Goal: Transaction & Acquisition: Purchase product/service

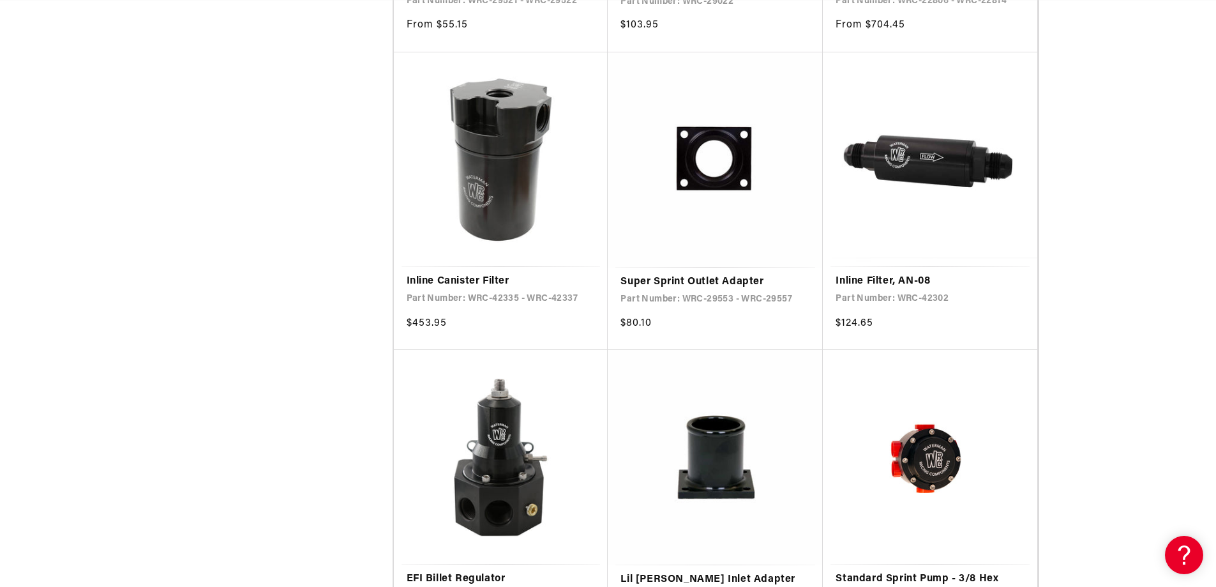
scroll to position [0, 724]
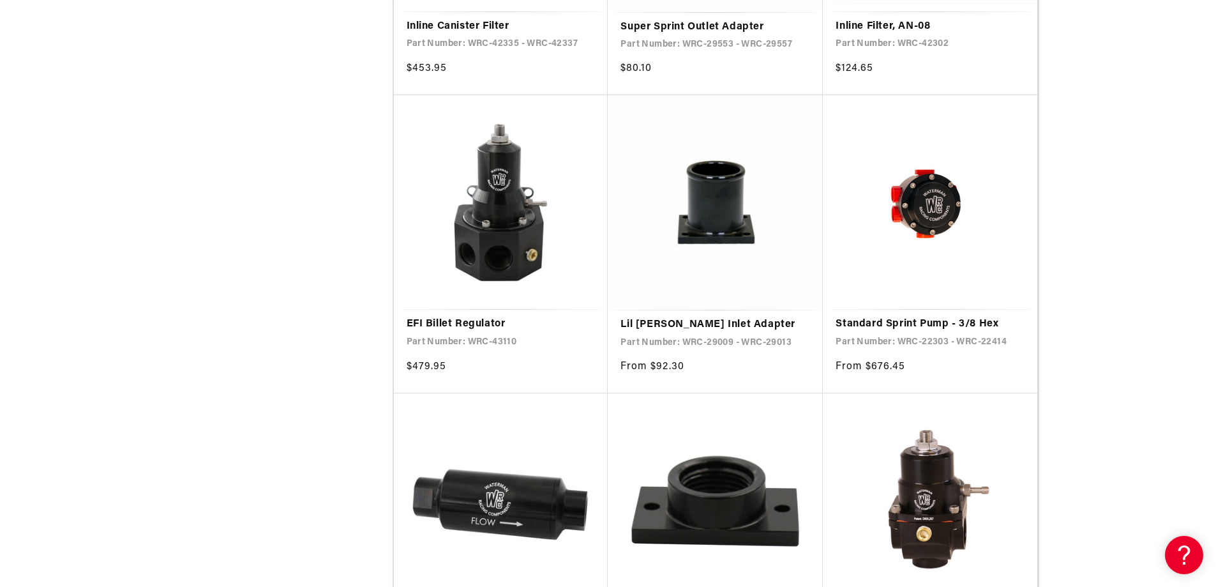
scroll to position [2095, 0]
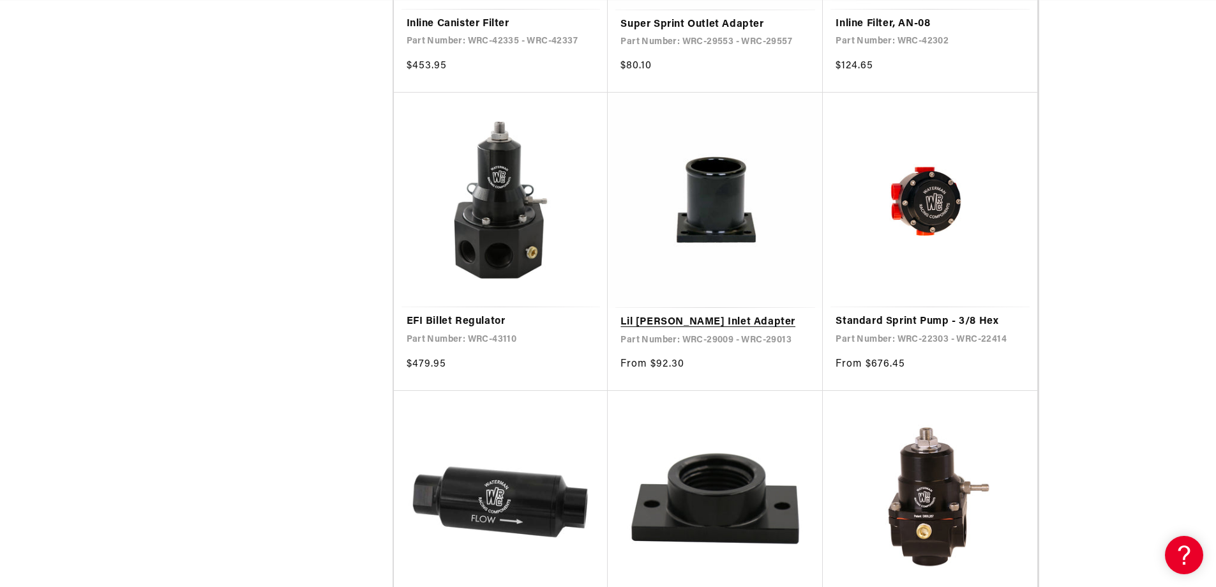
click at [682, 319] on link "Lil Bertha Inlet Adapter" at bounding box center [716, 322] width 190 height 17
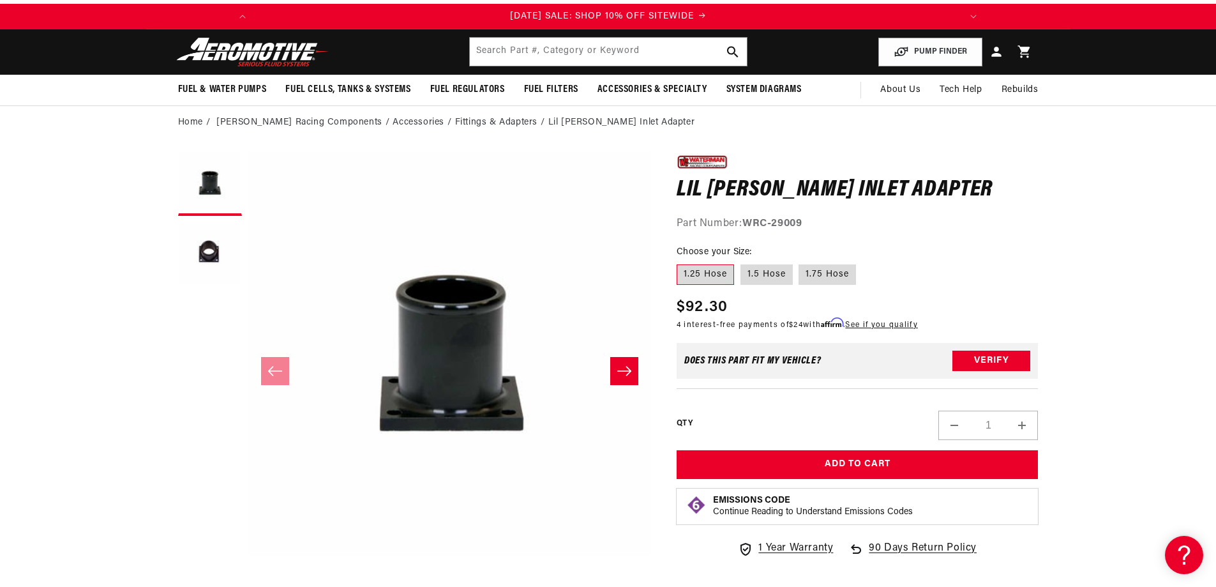
click at [626, 367] on icon "Slide right" at bounding box center [624, 371] width 15 height 13
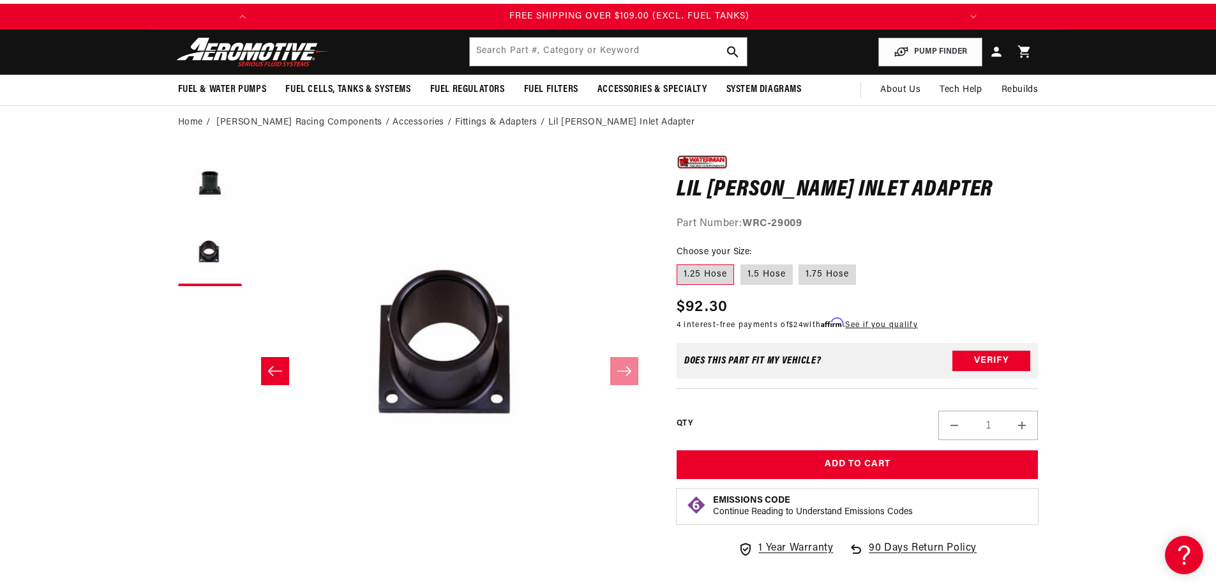
scroll to position [0, 1448]
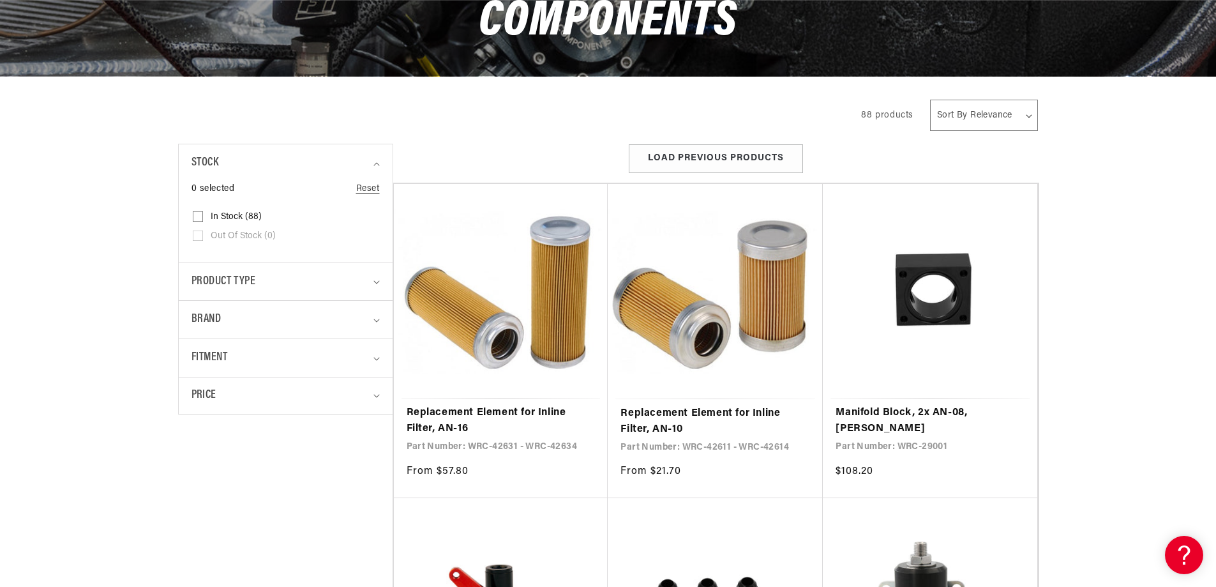
scroll to position [230, 0]
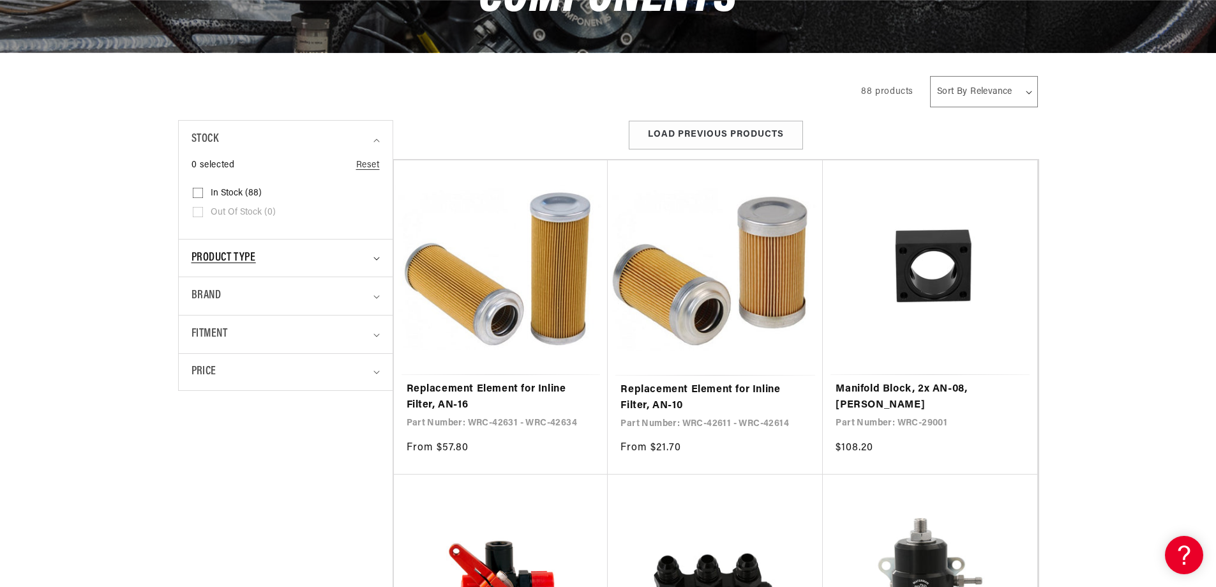
click at [249, 250] on span "Product type" at bounding box center [224, 258] width 64 height 19
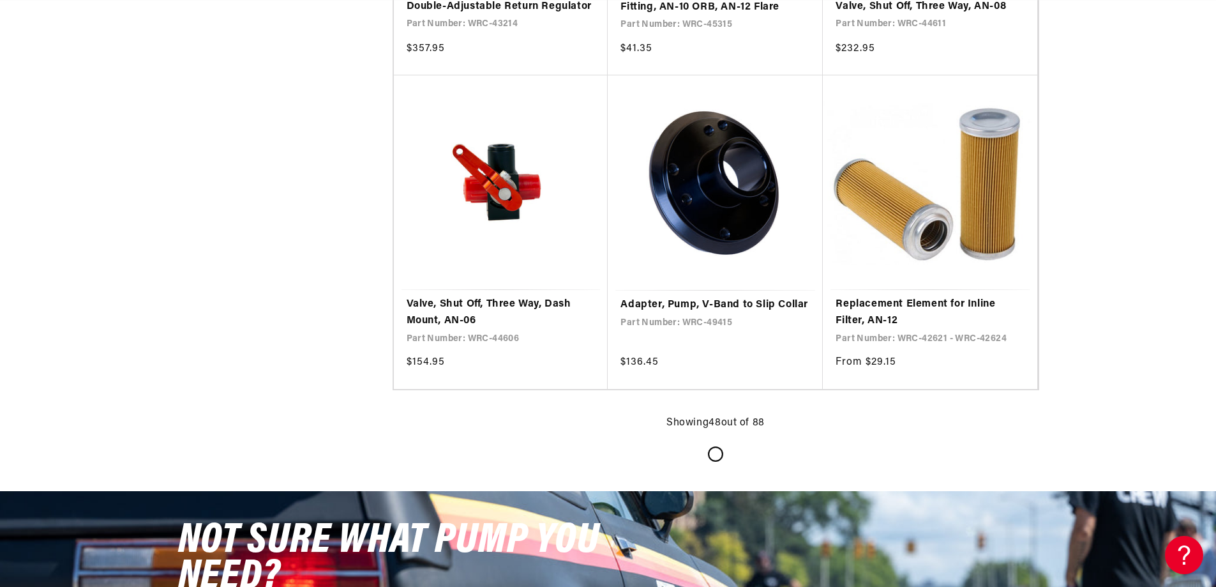
scroll to position [2451, 0]
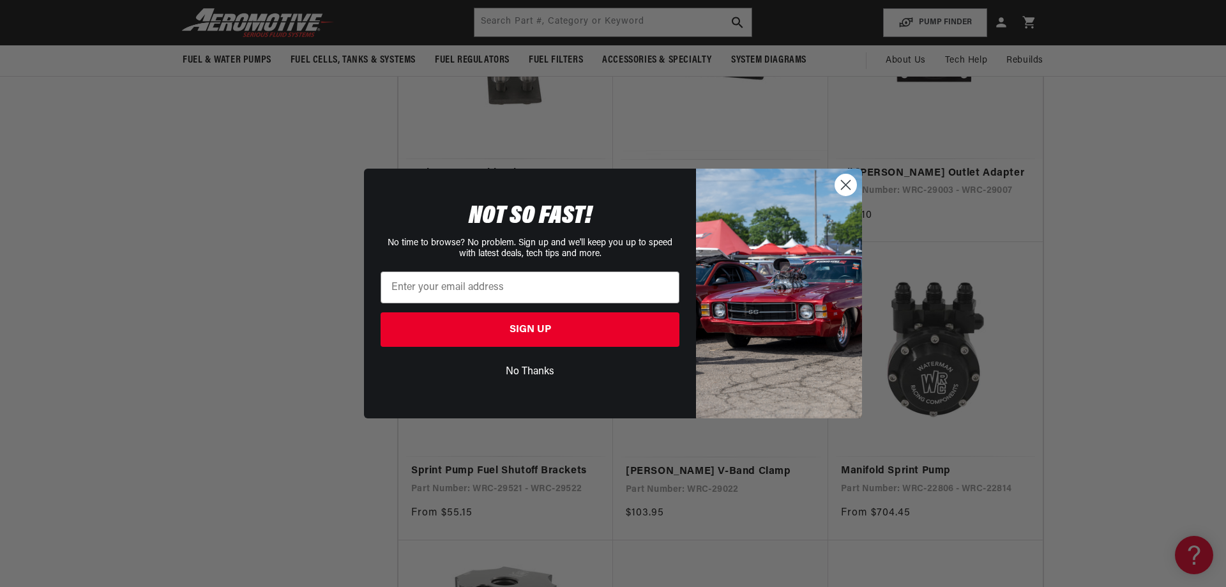
click at [845, 185] on icon "Close dialog" at bounding box center [846, 185] width 9 height 9
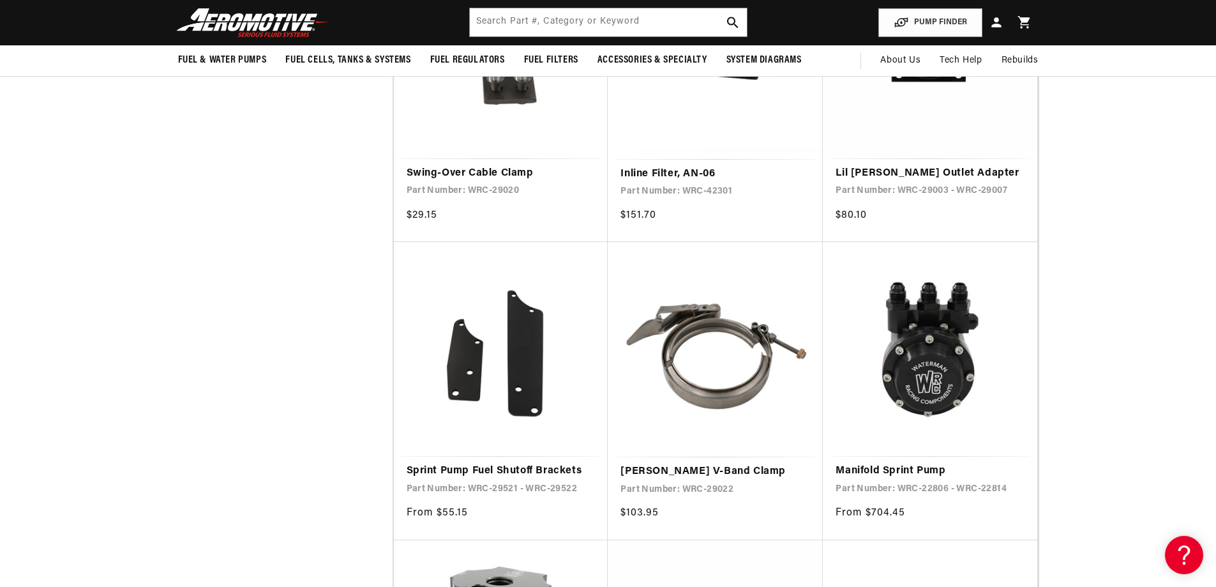
click at [252, 17] on img at bounding box center [253, 23] width 160 height 30
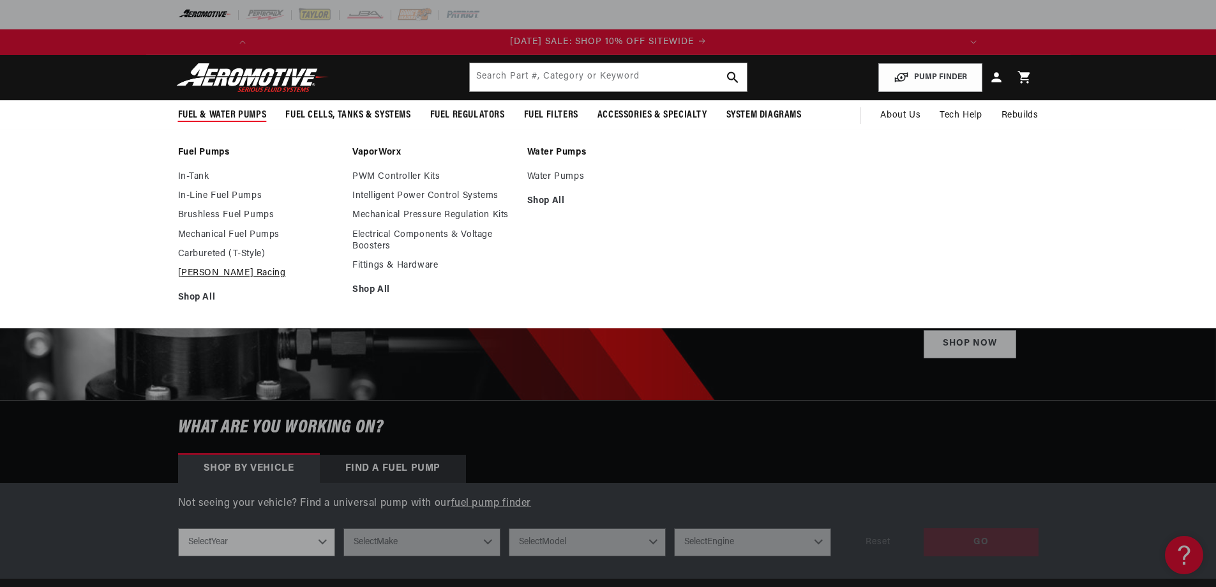
click at [204, 273] on link "[PERSON_NAME] Racing" at bounding box center [259, 273] width 162 height 11
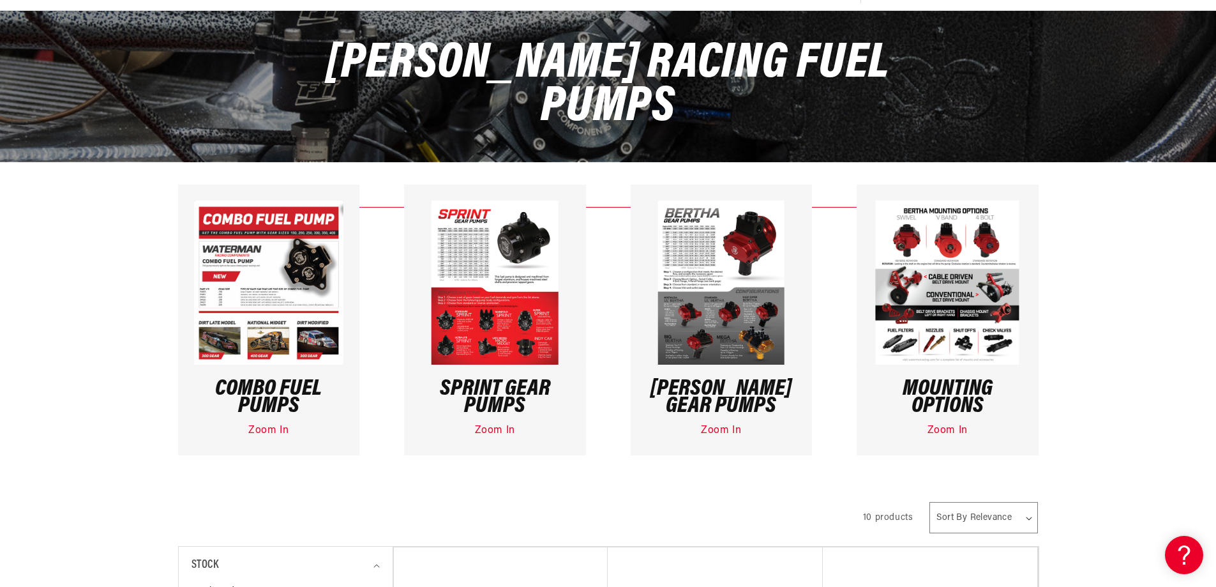
scroll to position [128, 0]
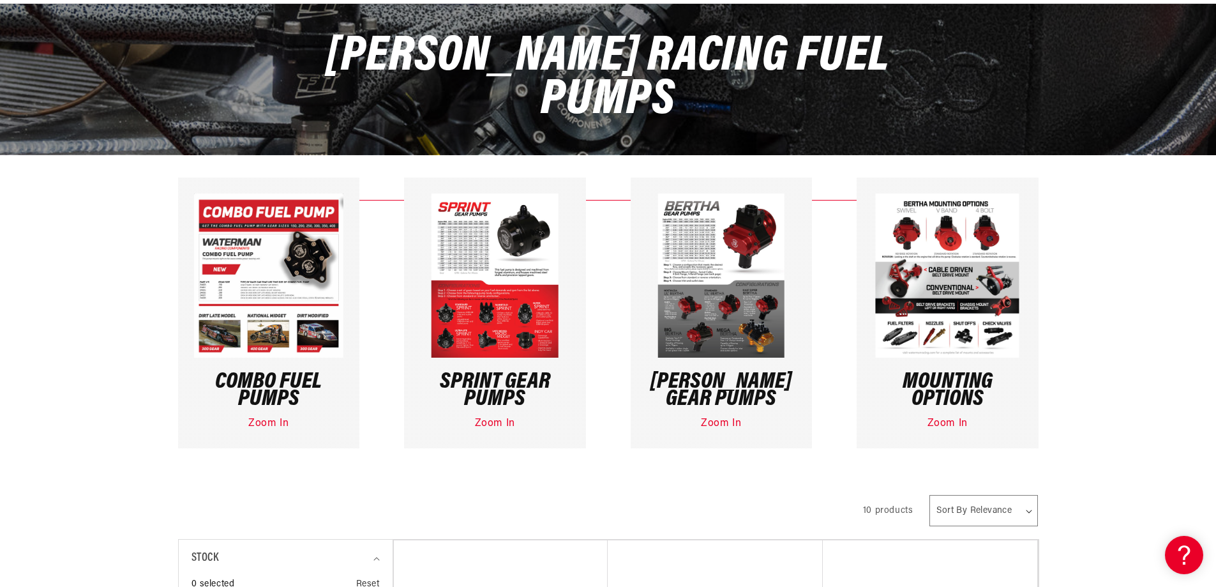
click at [960, 391] on h3 "Mounting Options" at bounding box center [948, 391] width 150 height 34
click at [741, 238] on img at bounding box center [721, 275] width 127 height 164
click at [712, 423] on link "Zoom In" at bounding box center [721, 423] width 40 height 10
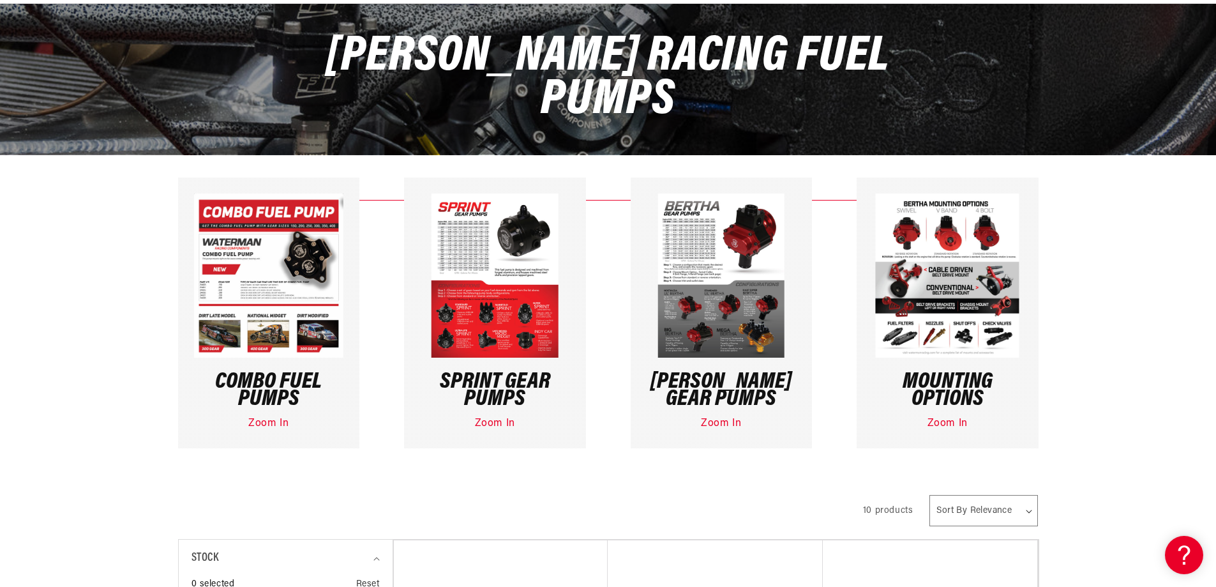
scroll to position [0, 0]
click at [978, 279] on img at bounding box center [948, 275] width 144 height 164
click at [939, 420] on link "Zoom In" at bounding box center [948, 423] width 40 height 10
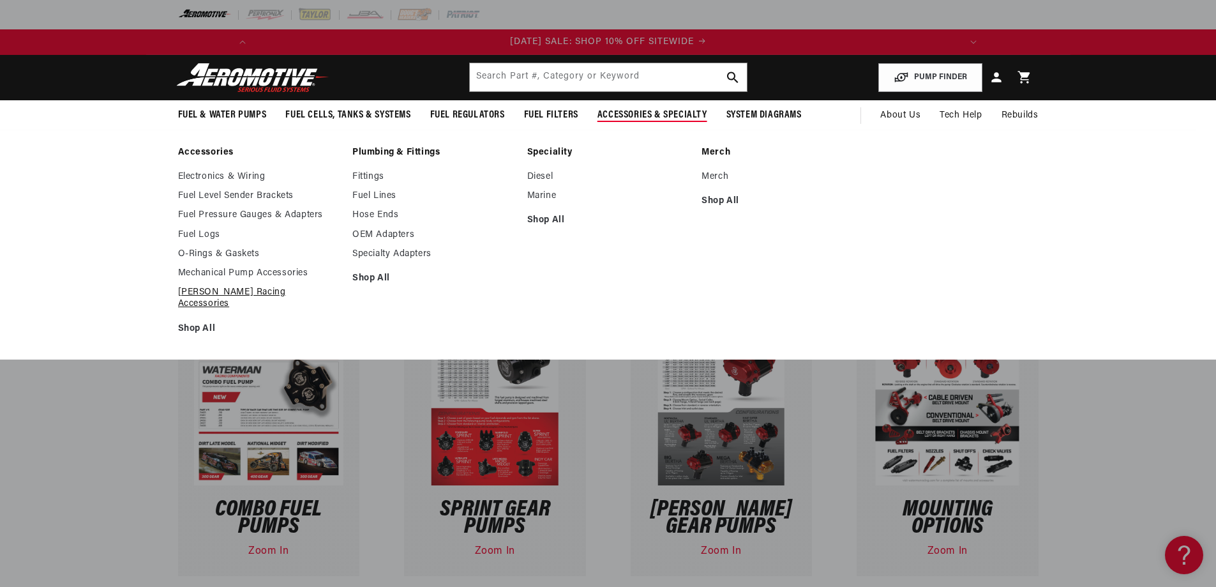
click at [275, 290] on link "[PERSON_NAME] Racing Accessories" at bounding box center [259, 298] width 162 height 23
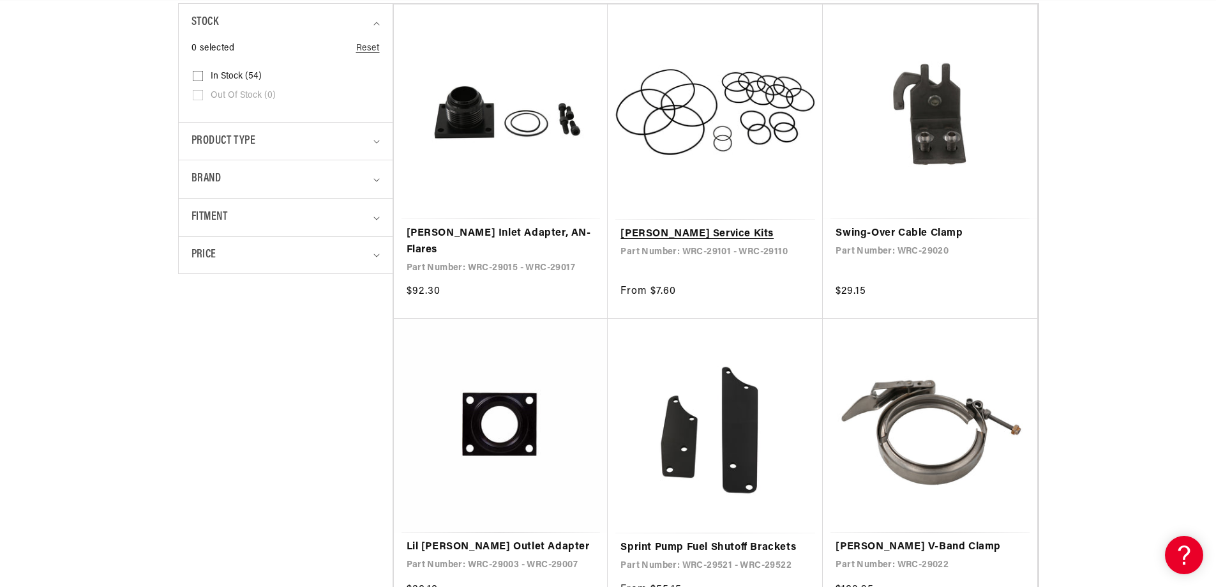
scroll to position [348, 0]
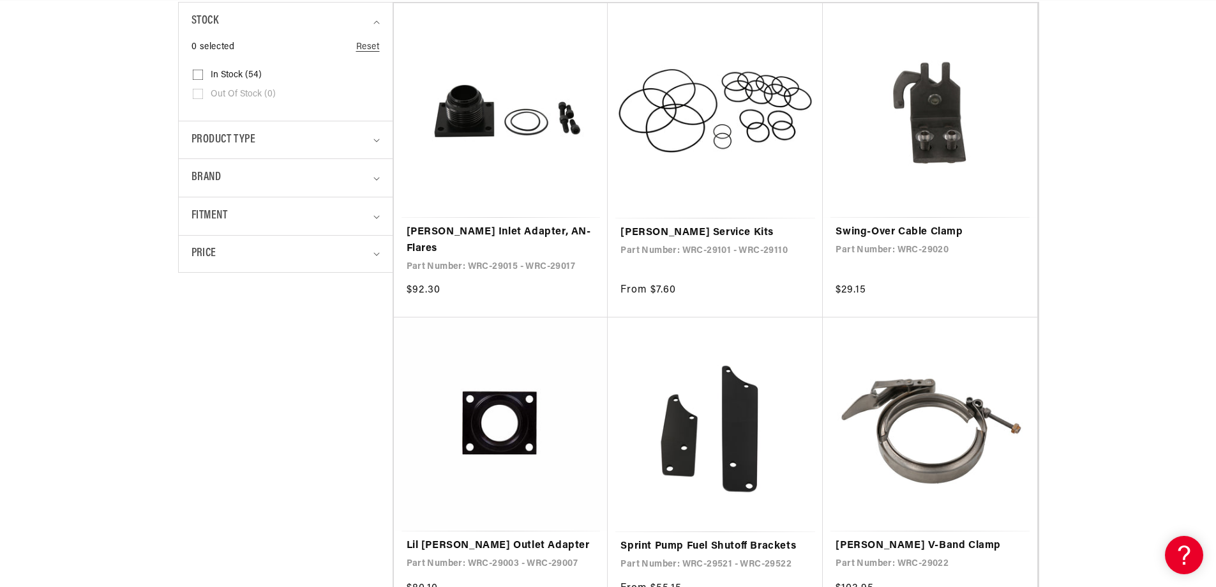
click at [687, 229] on link "[PERSON_NAME] Service Kits" at bounding box center [716, 233] width 190 height 17
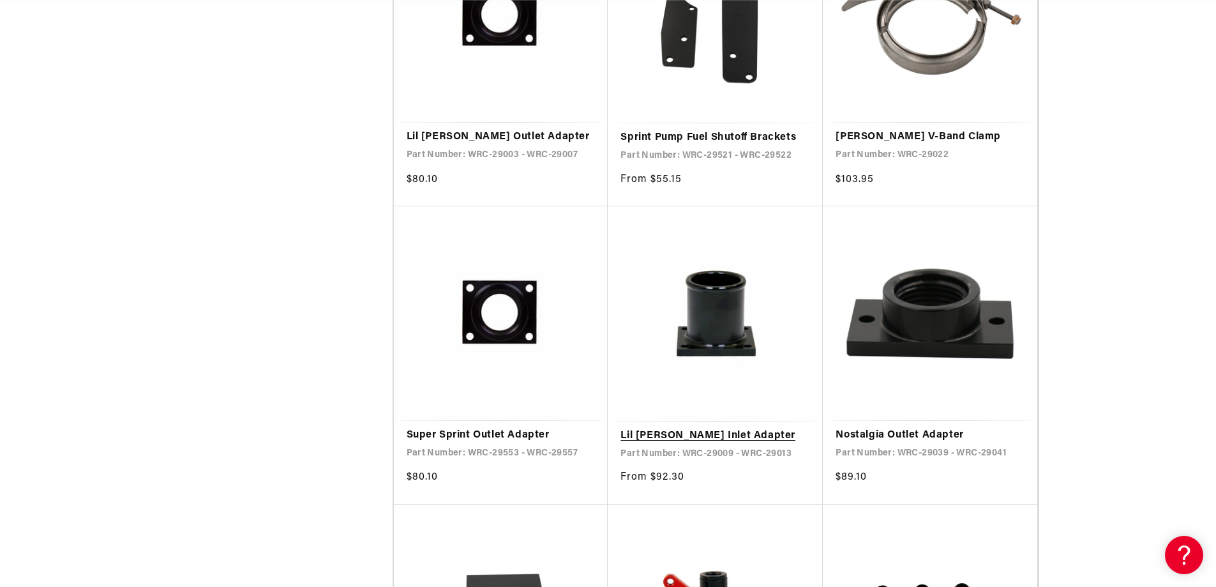
scroll to position [0, 1448]
click at [718, 428] on link "Lil [PERSON_NAME] Inlet Adapter" at bounding box center [716, 436] width 190 height 17
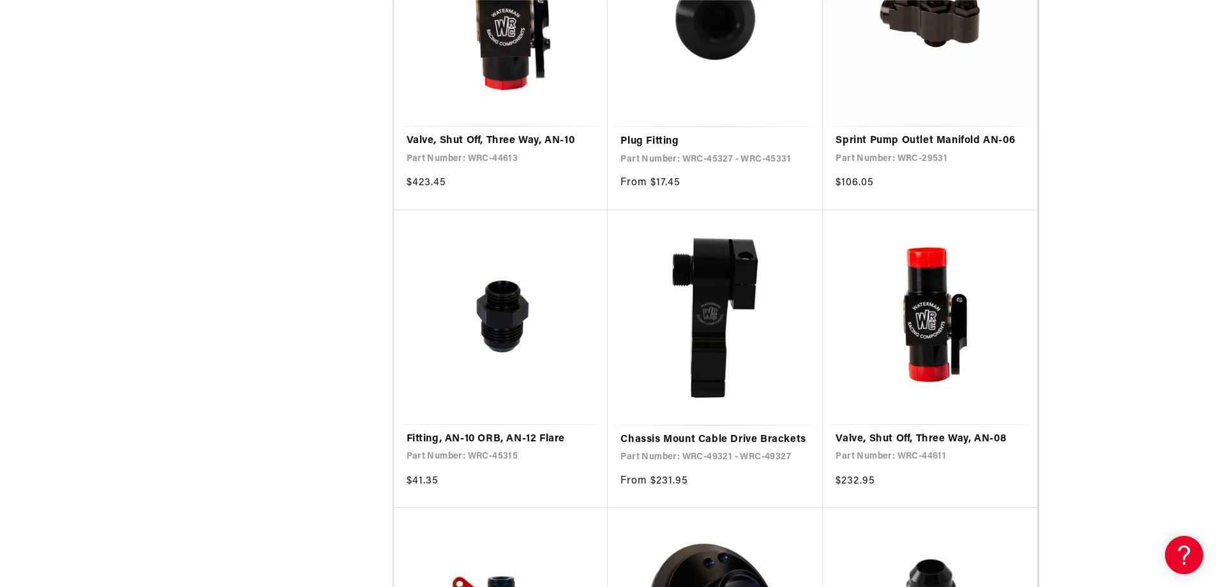
scroll to position [1967, 0]
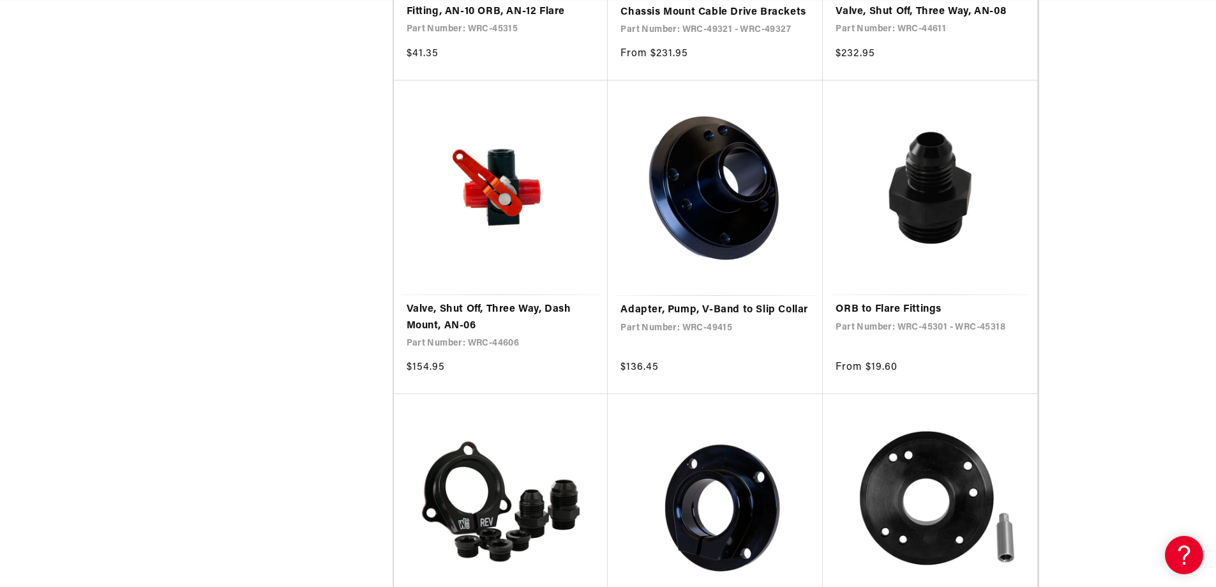
scroll to position [0, 724]
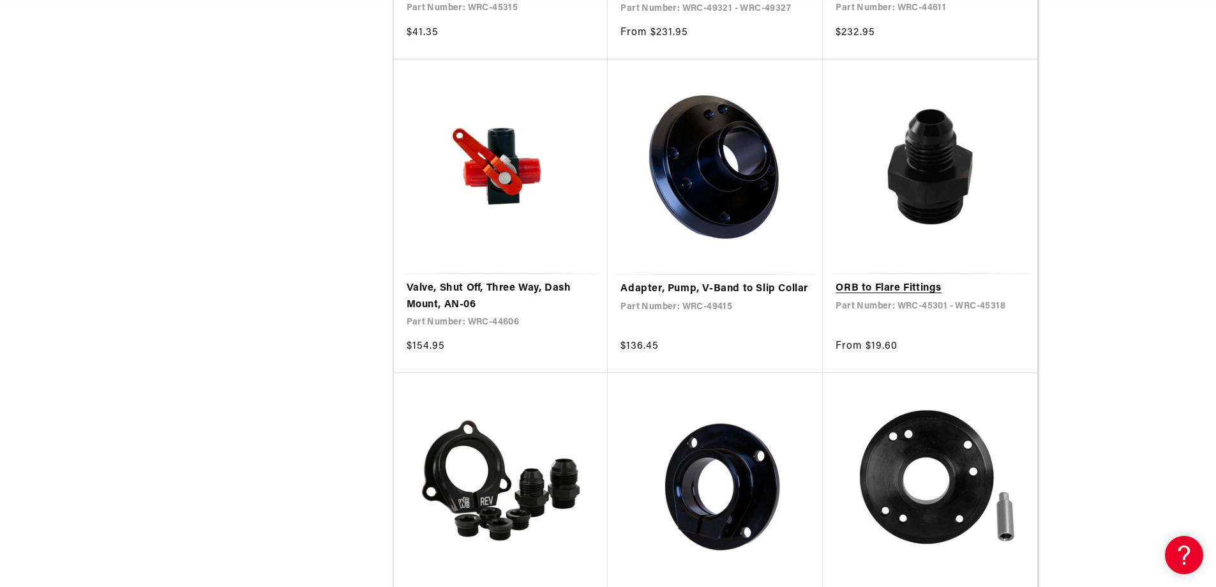
click at [919, 280] on link "ORB to Flare Fittings" at bounding box center [930, 288] width 189 height 17
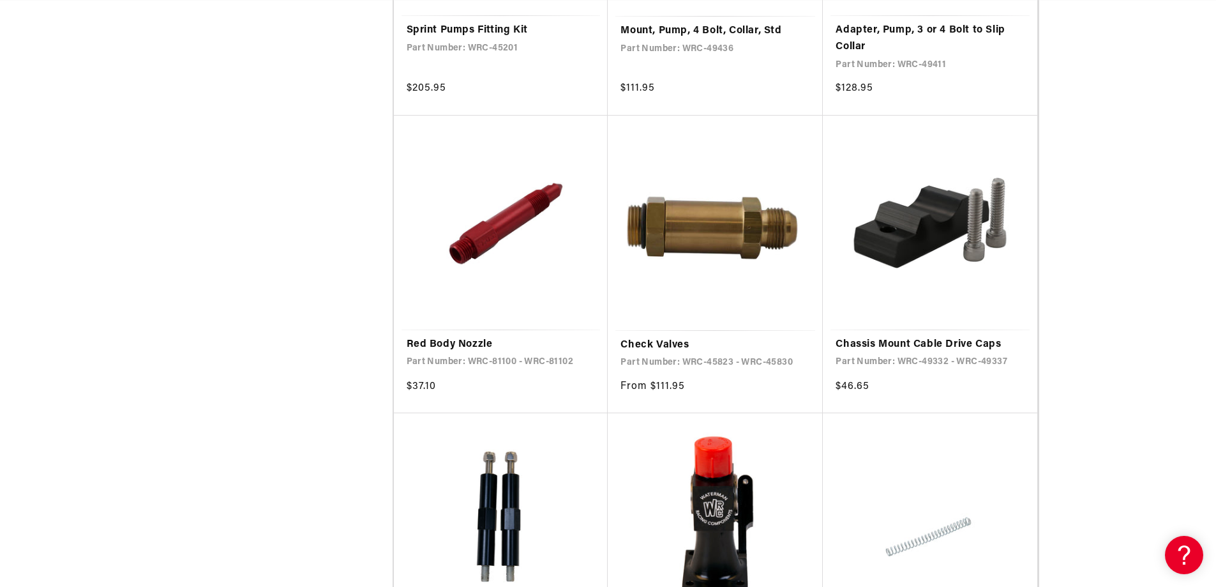
scroll to position [0, 0]
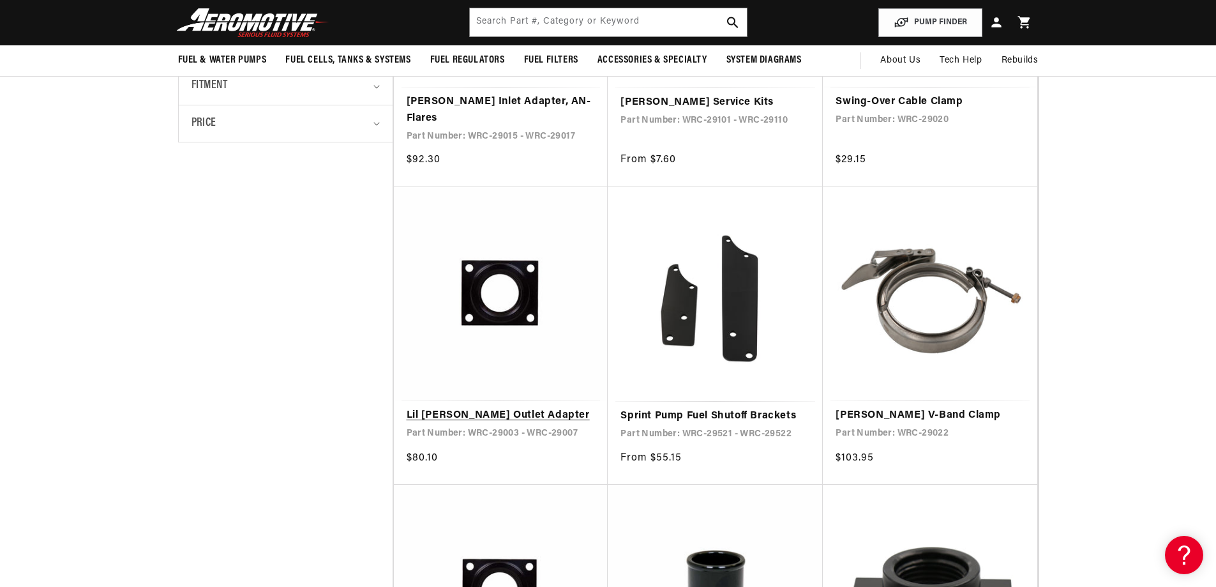
click at [446, 407] on link "Lil [PERSON_NAME] Outlet Adapter" at bounding box center [501, 415] width 189 height 17
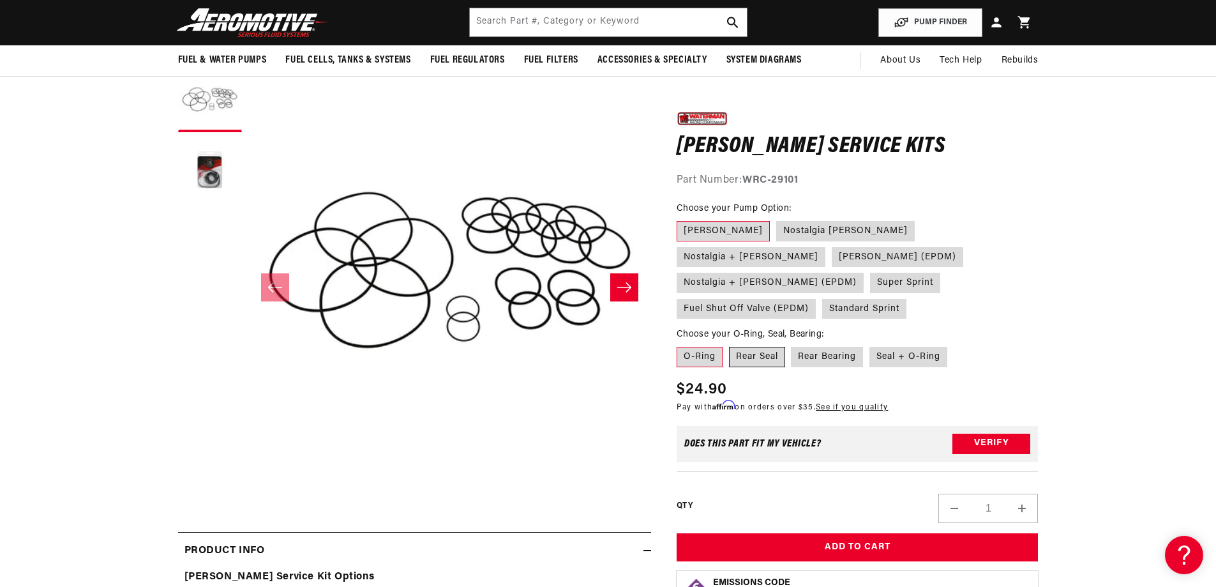
scroll to position [0, 1448]
click at [832, 254] on label "Lil Bertha (EPDM)" at bounding box center [898, 256] width 132 height 20
click at [832, 245] on input "Lil Bertha (EPDM)" at bounding box center [832, 244] width 1 height 1
radio input "true"
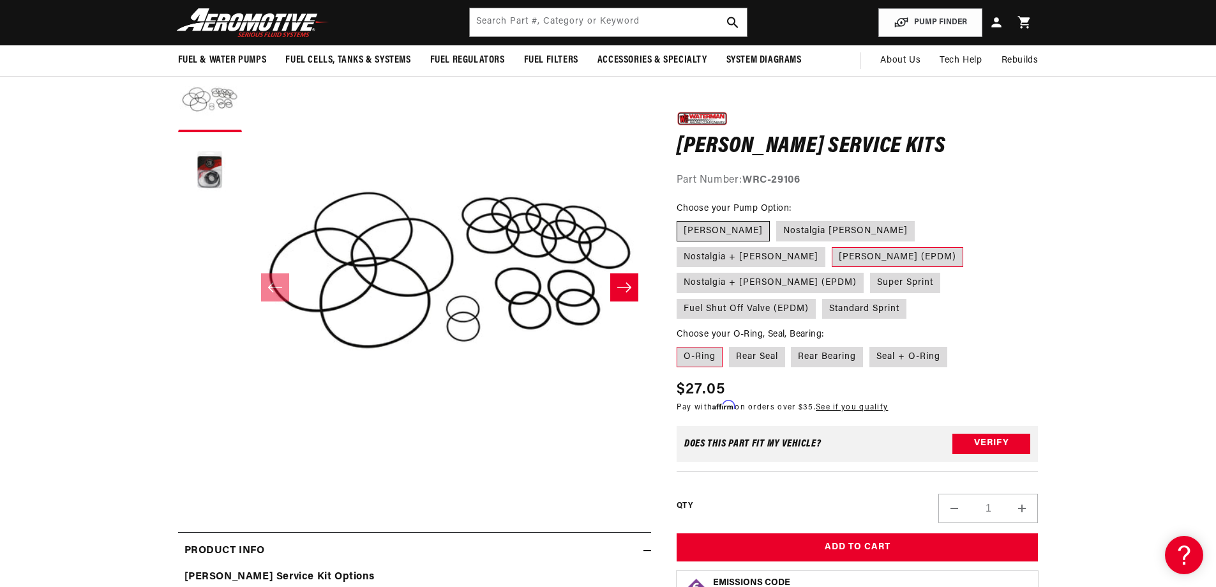
click at [714, 229] on label "Lil Bertha" at bounding box center [723, 231] width 93 height 20
click at [681, 219] on input "Lil Bertha" at bounding box center [680, 218] width 1 height 1
radio input "true"
click at [826, 246] on label "Nostalgia + Lil Bertha" at bounding box center [751, 256] width 149 height 20
click at [921, 219] on input "Nostalgia + Lil Bertha" at bounding box center [921, 218] width 1 height 1
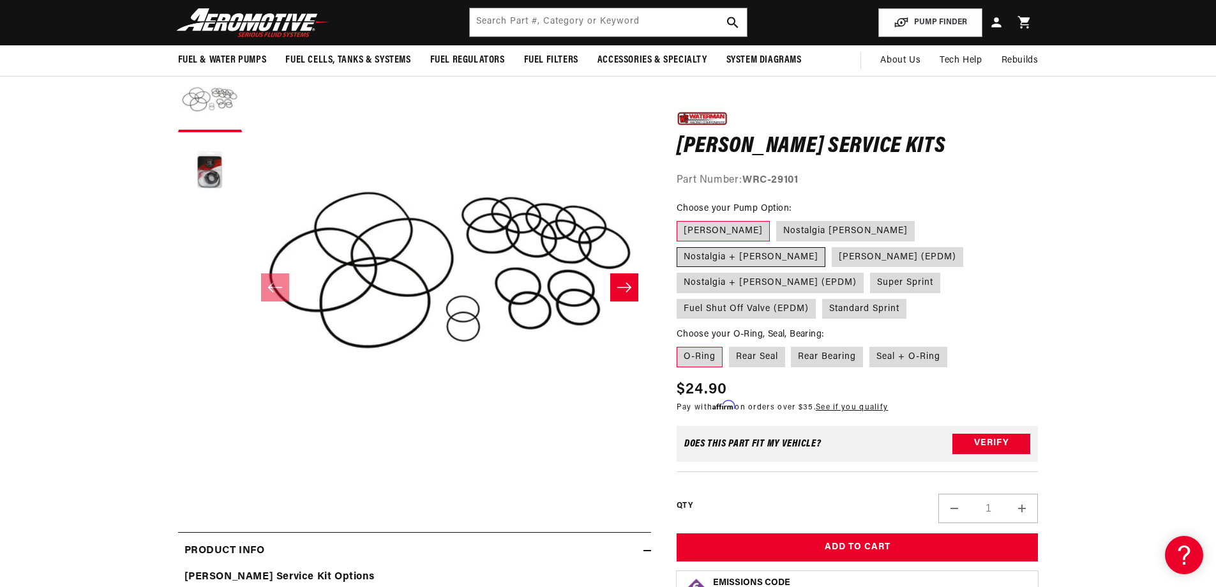
radio input "true"
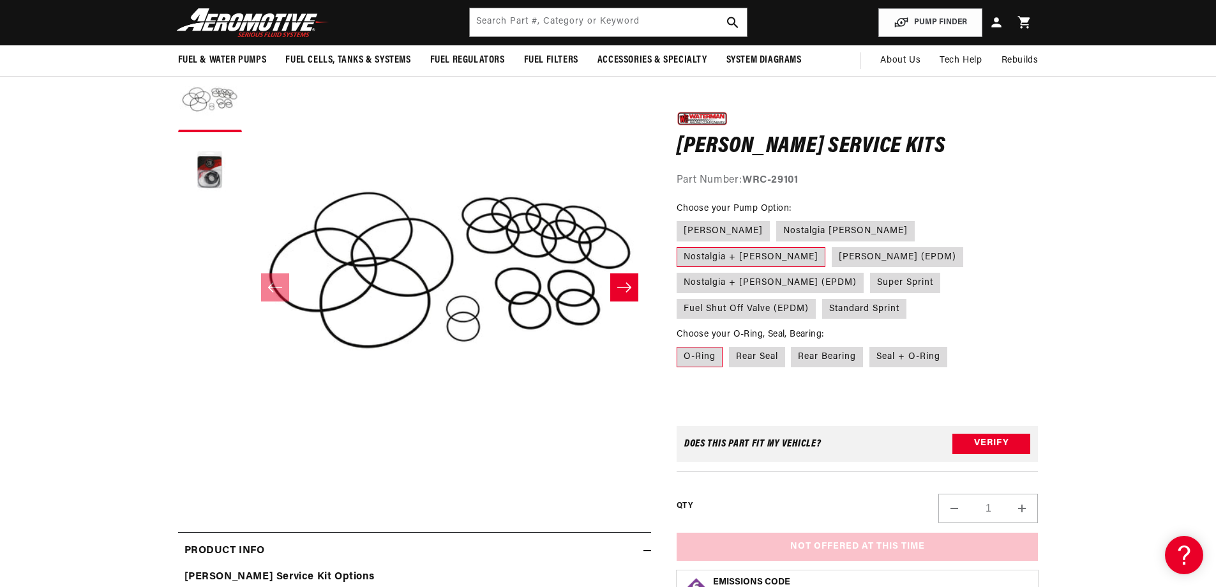
scroll to position [0, 724]
click at [826, 246] on label "Nostalgia + Lil Bertha" at bounding box center [751, 256] width 149 height 20
click at [921, 219] on input "Nostalgia + Lil Bertha" at bounding box center [921, 218] width 1 height 1
click at [841, 273] on label "Nostalgia + Lil Bertha (EPDM)" at bounding box center [770, 283] width 187 height 20
click at [970, 245] on input "Nostalgia + Lil Bertha (EPDM)" at bounding box center [970, 244] width 1 height 1
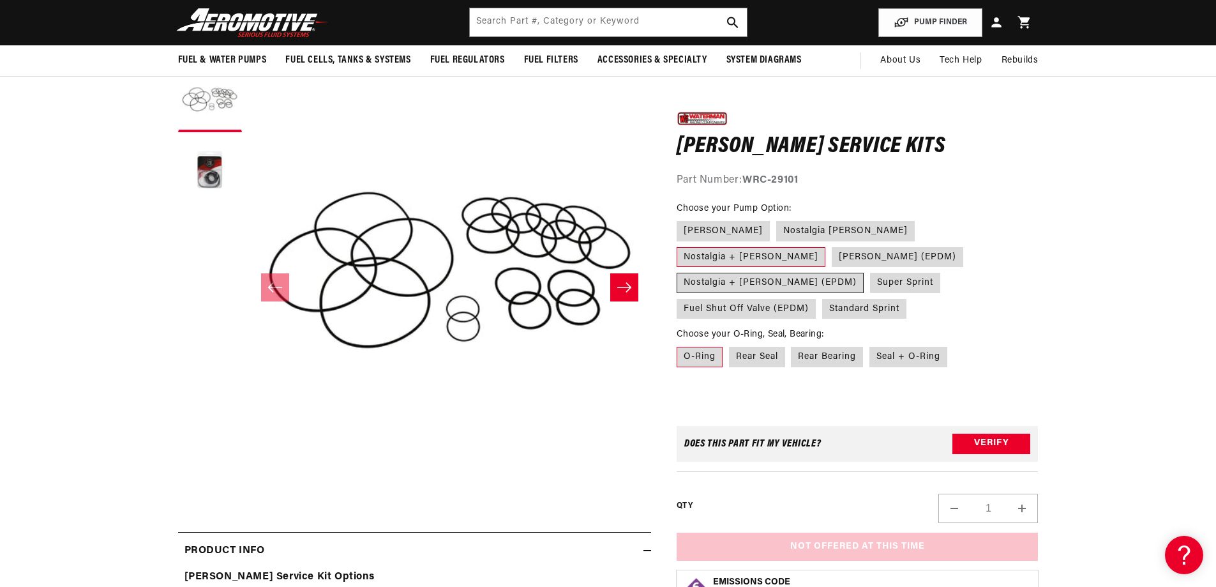
radio input "true"
click at [710, 232] on label "Lil Bertha" at bounding box center [723, 231] width 93 height 20
click at [681, 219] on input "Lil Bertha" at bounding box center [680, 218] width 1 height 1
radio input "true"
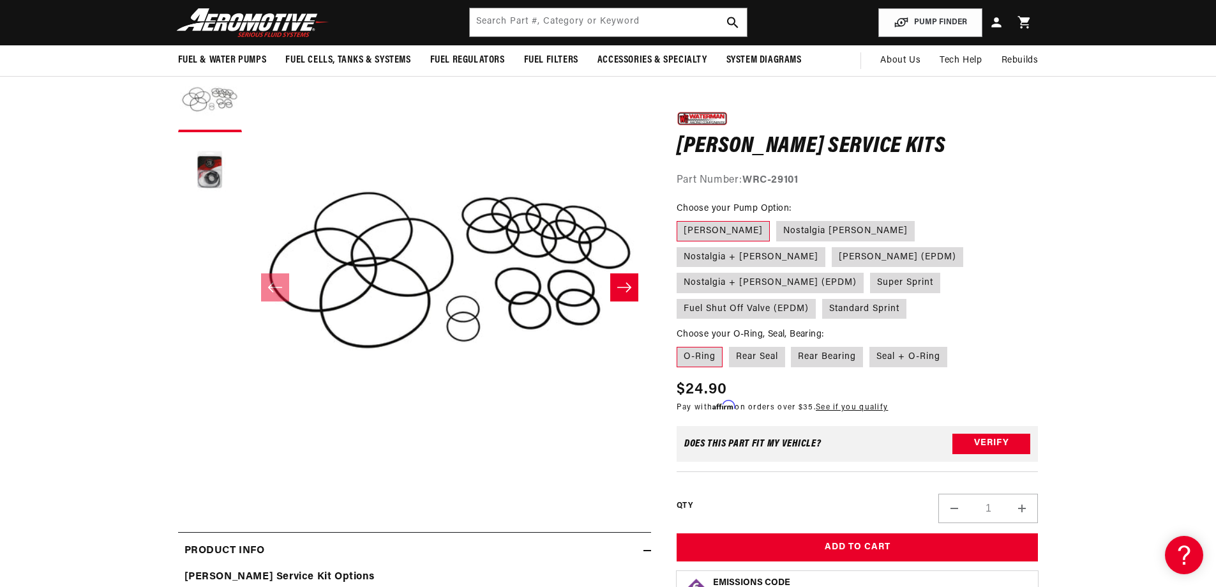
scroll to position [0, 1448]
click at [769, 347] on label "Rear Seal" at bounding box center [757, 357] width 56 height 20
click at [730, 344] on input "Rear Seal" at bounding box center [729, 344] width 1 height 1
radio input "true"
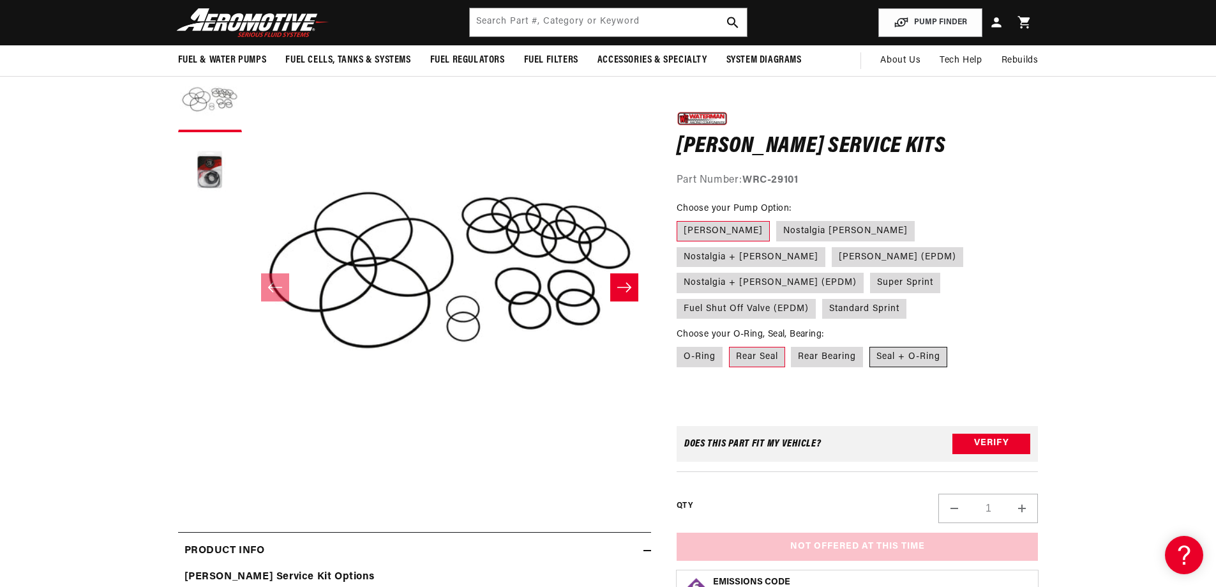
click at [908, 347] on label "Seal + O-Ring" at bounding box center [909, 357] width 78 height 20
click at [870, 344] on input "Seal + O-Ring" at bounding box center [870, 344] width 1 height 1
radio input "true"
click at [916, 347] on label "Seal + O-Ring" at bounding box center [909, 357] width 78 height 20
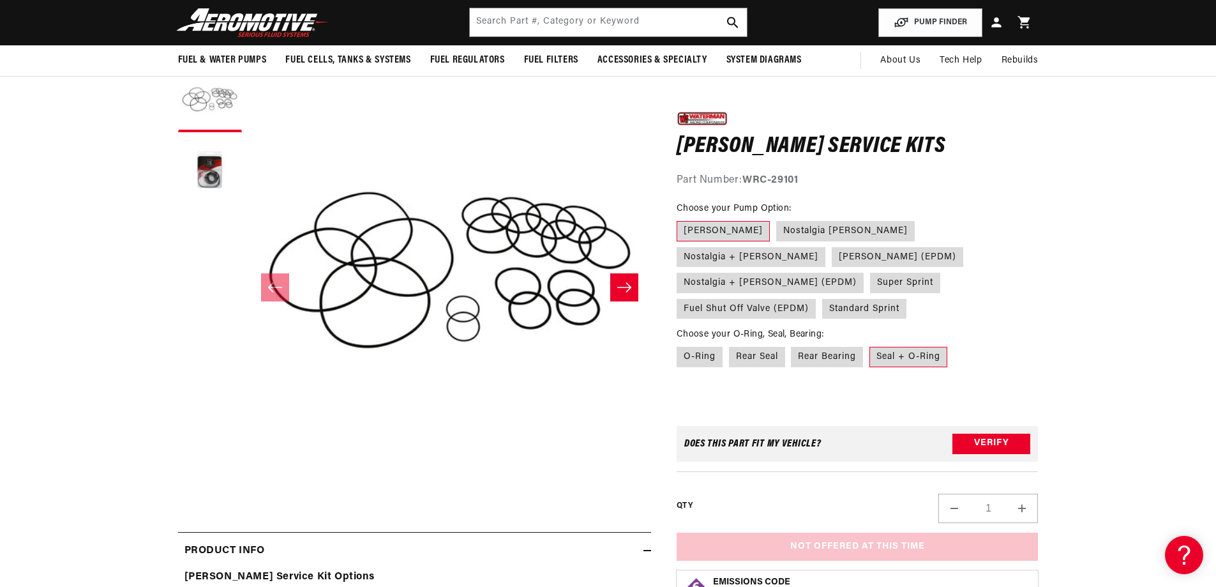
click at [870, 344] on input "Seal + O-Ring" at bounding box center [870, 344] width 1 height 1
click at [916, 347] on label "Seal + O-Ring" at bounding box center [909, 357] width 78 height 20
click at [870, 344] on input "Seal + O-Ring" at bounding box center [870, 344] width 1 height 1
click at [834, 347] on label "Rear Bearing" at bounding box center [827, 357] width 72 height 20
click at [792, 344] on input "Rear Bearing" at bounding box center [792, 344] width 1 height 1
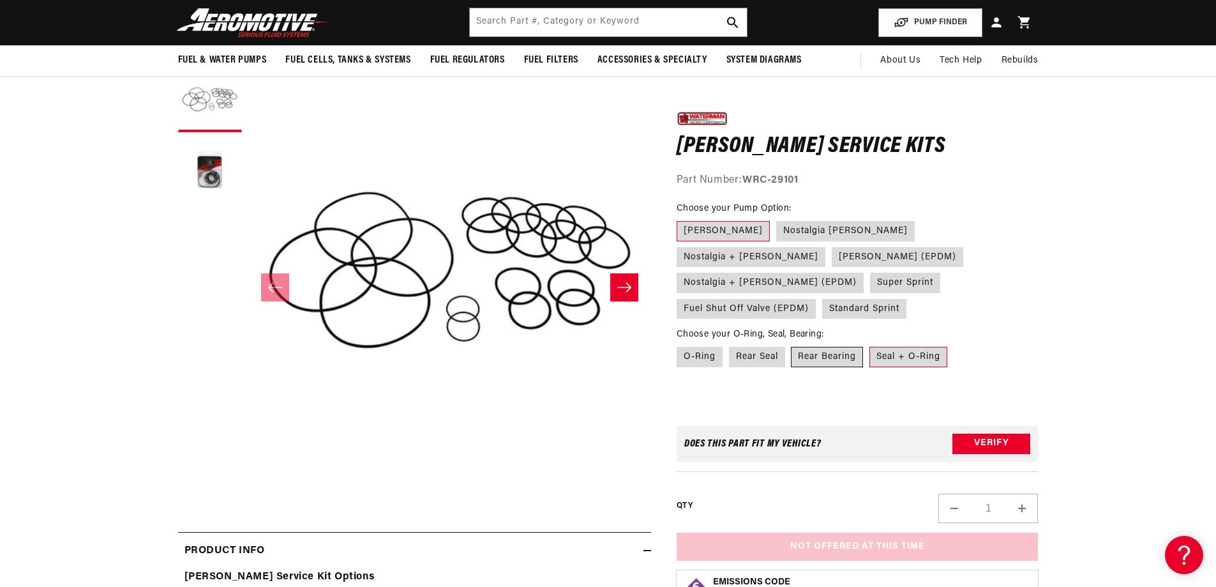
radio input "true"
click at [931, 347] on label "Seal + O-Ring" at bounding box center [909, 357] width 78 height 20
click at [870, 344] on input "Seal + O-Ring" at bounding box center [870, 344] width 1 height 1
radio input "true"
click at [696, 347] on label "O-Ring" at bounding box center [700, 357] width 46 height 20
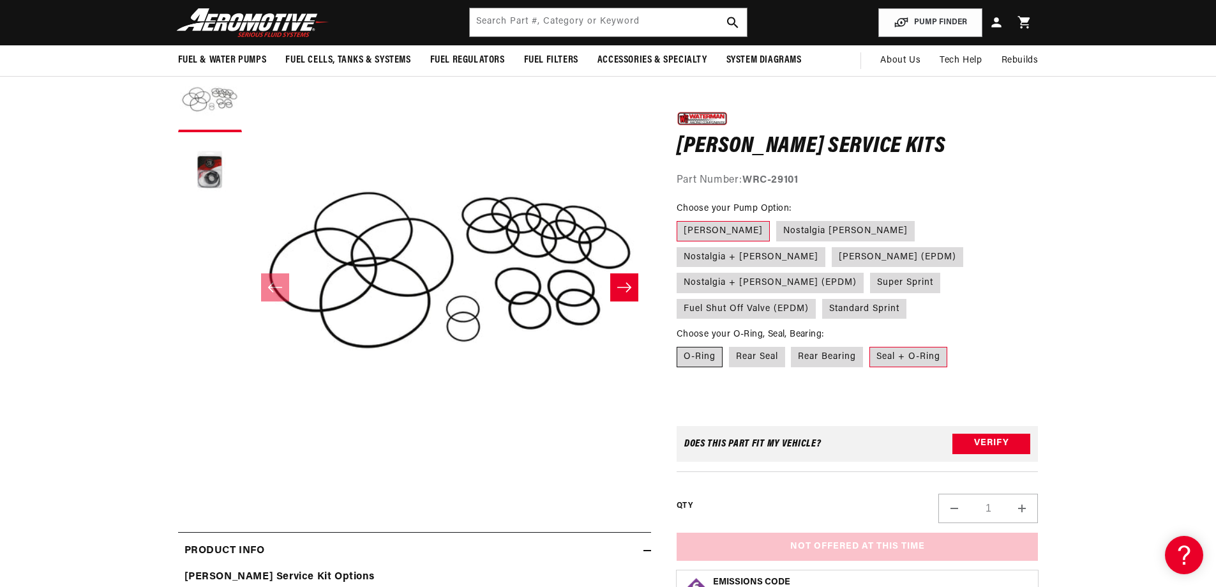
click at [681, 344] on input "O-Ring" at bounding box center [680, 344] width 1 height 1
radio input "true"
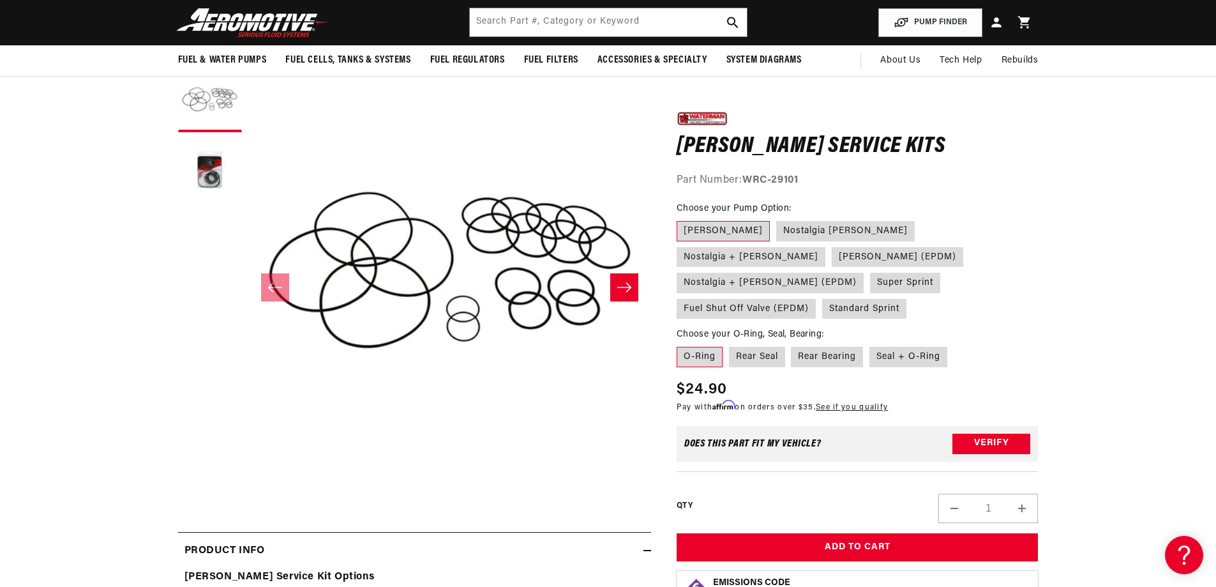
scroll to position [0, 724]
click at [705, 225] on label "Lil Bertha" at bounding box center [723, 231] width 93 height 20
click at [681, 219] on input "Lil Bertha" at bounding box center [680, 218] width 1 height 1
click at [690, 347] on label "O-Ring" at bounding box center [700, 357] width 46 height 20
click at [681, 344] on input "O-Ring" at bounding box center [680, 344] width 1 height 1
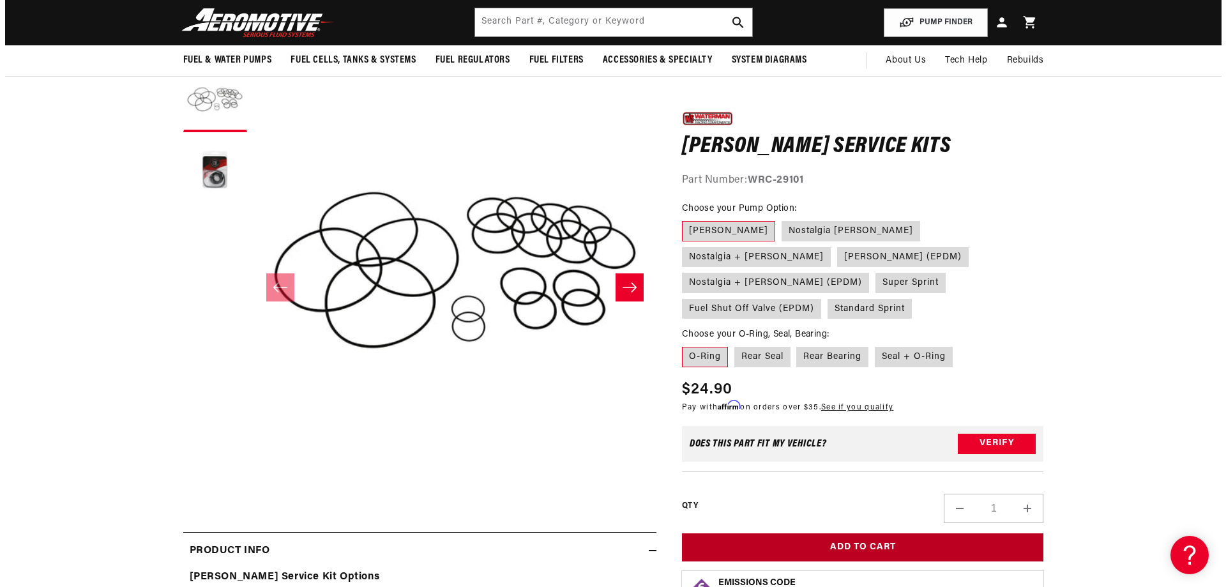
scroll to position [0, 1448]
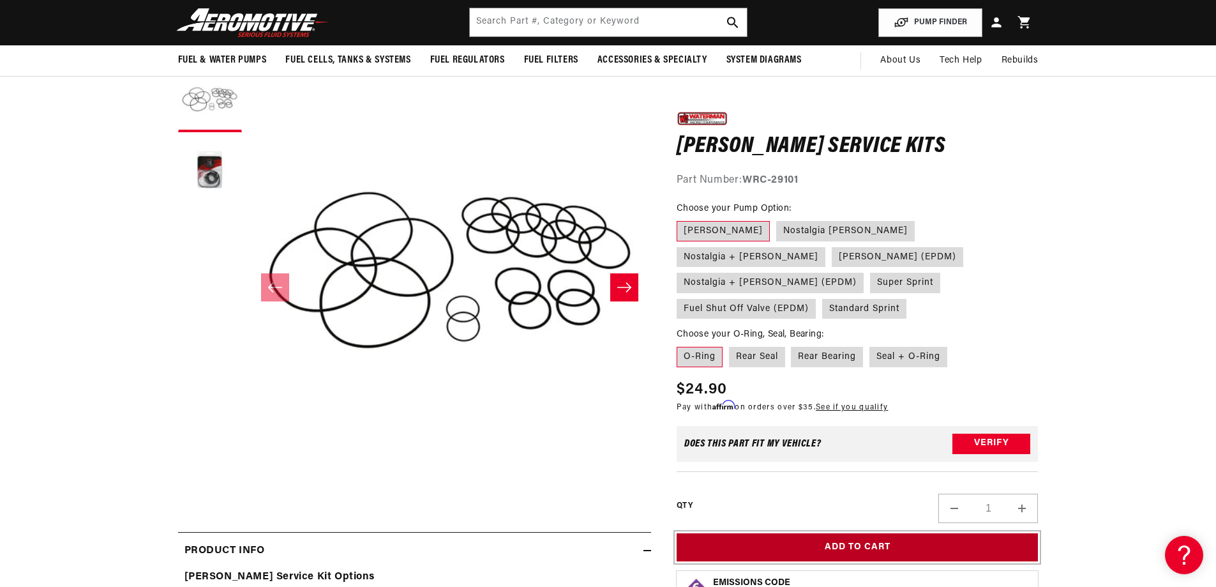
click at [889, 533] on button "Add to Cart" at bounding box center [858, 547] width 362 height 29
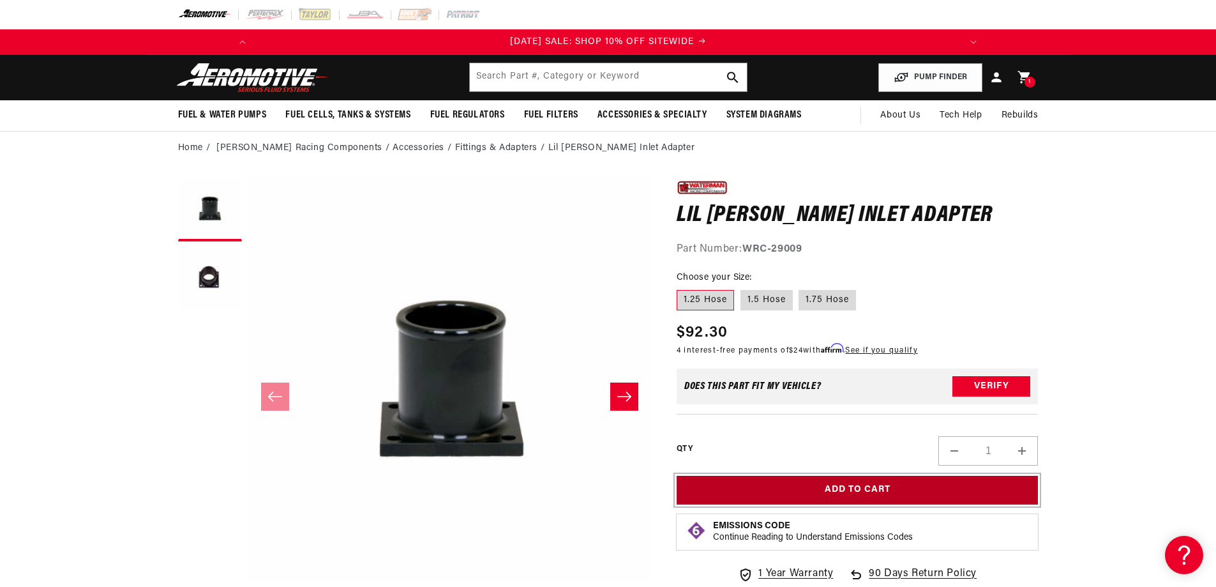
click at [876, 483] on button "Add to Cart" at bounding box center [858, 490] width 362 height 29
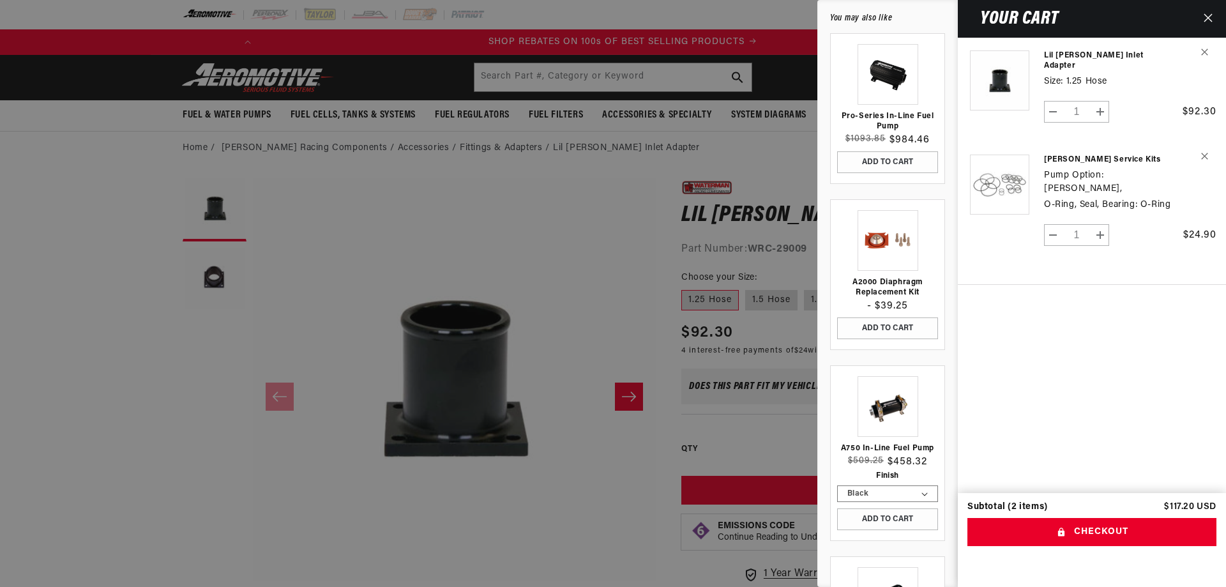
scroll to position [0, 724]
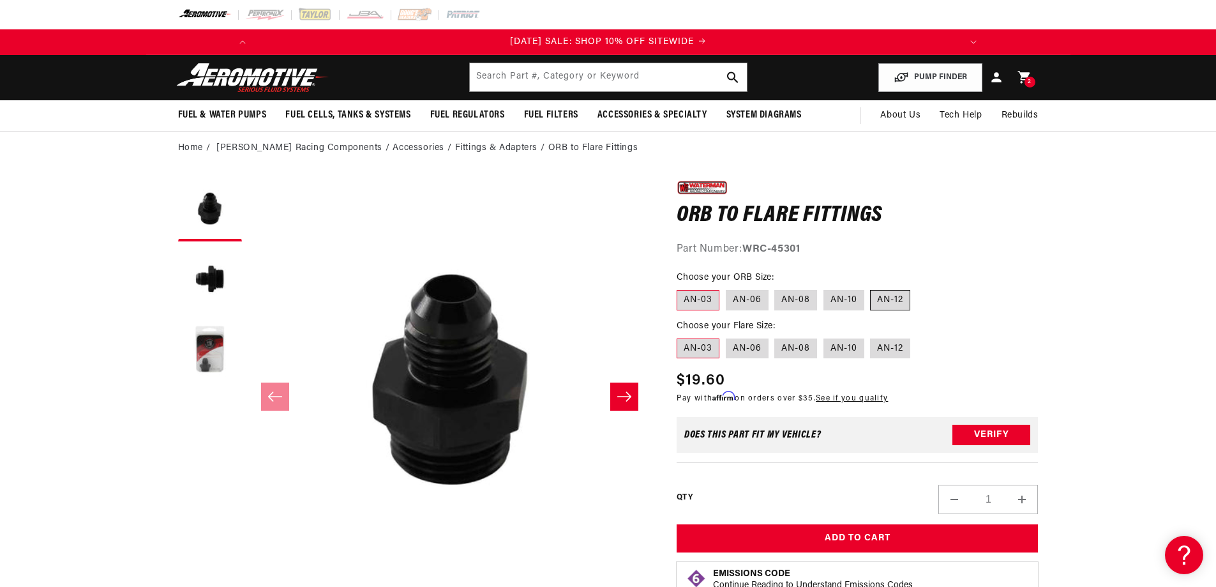
click at [901, 304] on label "AN-12" at bounding box center [890, 300] width 40 height 20
click at [872, 288] on input "AN-12" at bounding box center [871, 287] width 1 height 1
radio input "true"
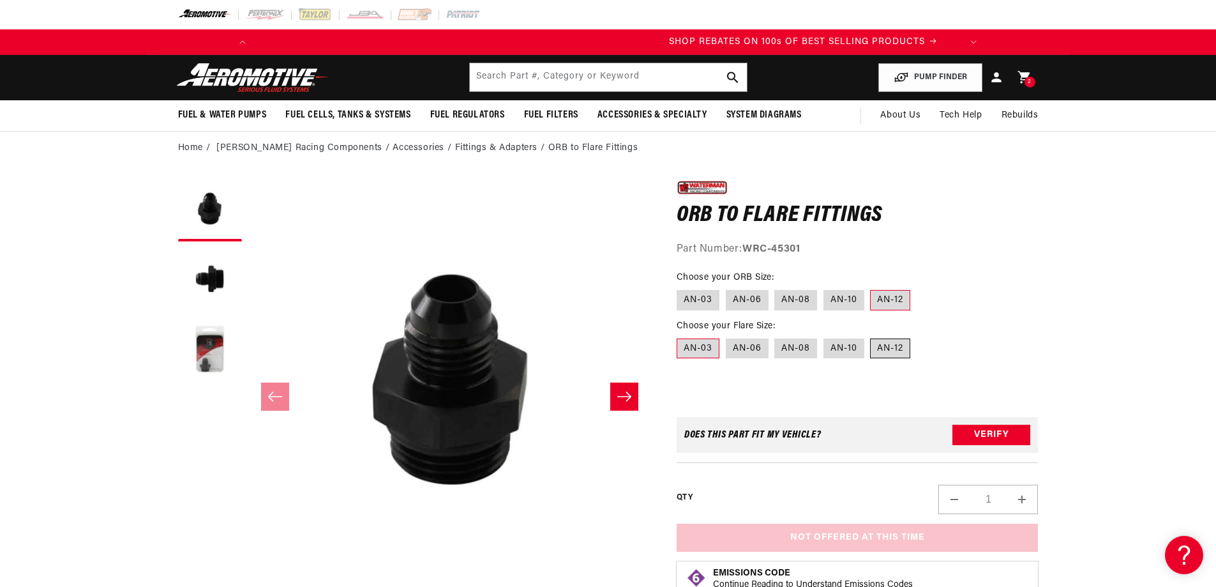
click at [888, 350] on label "AN-12" at bounding box center [890, 348] width 40 height 20
click at [872, 337] on input "AN-12" at bounding box center [871, 336] width 1 height 1
radio input "true"
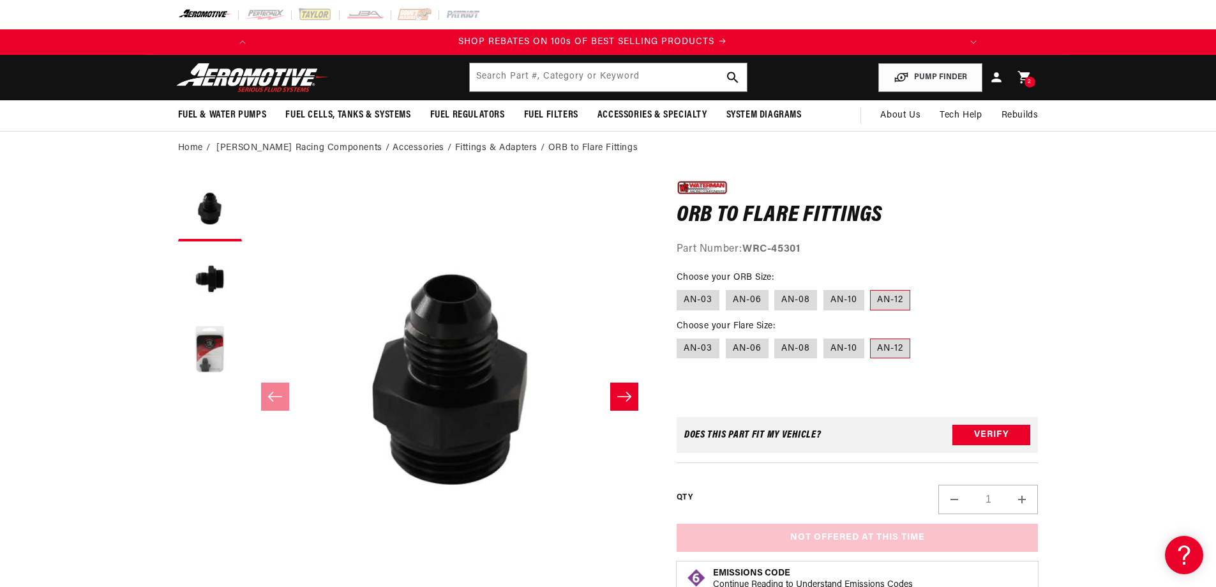
scroll to position [0, 724]
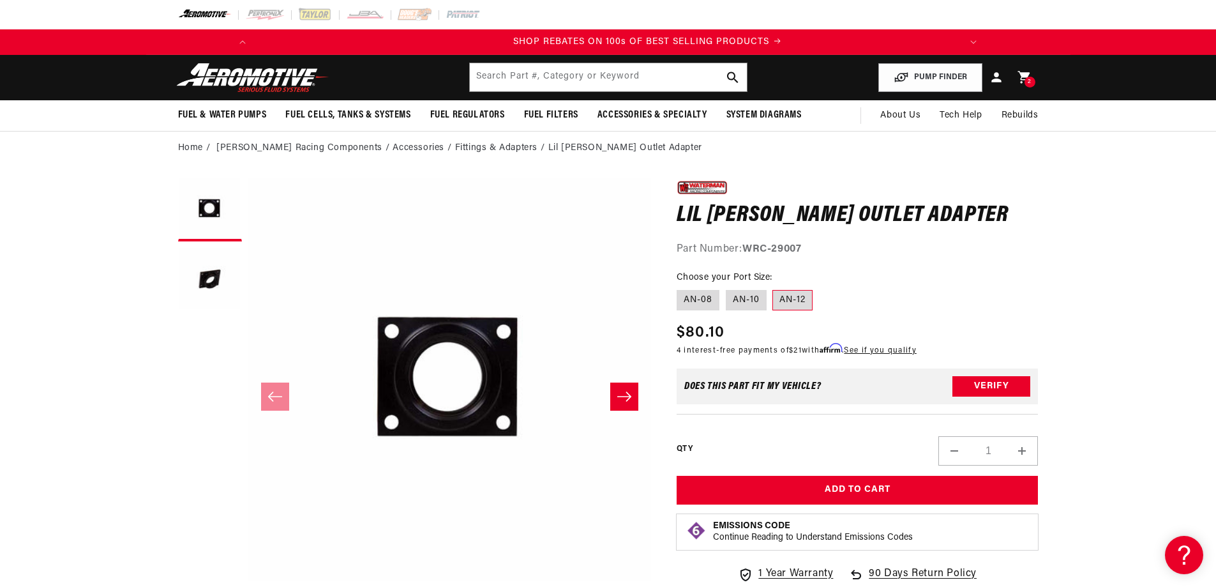
scroll to position [0, 724]
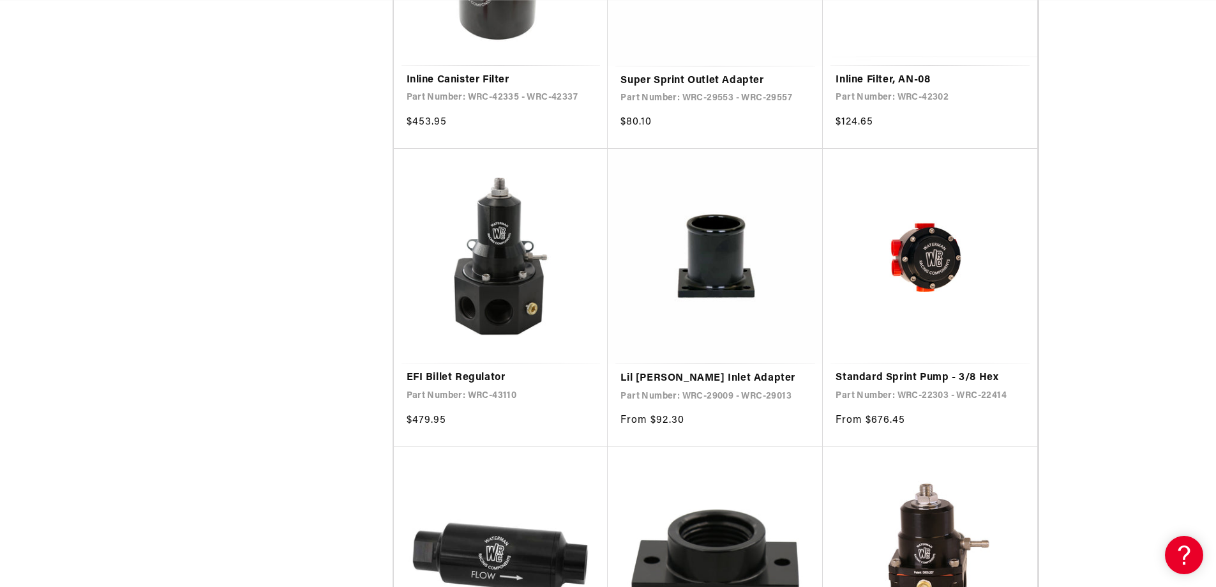
scroll to position [2058, 0]
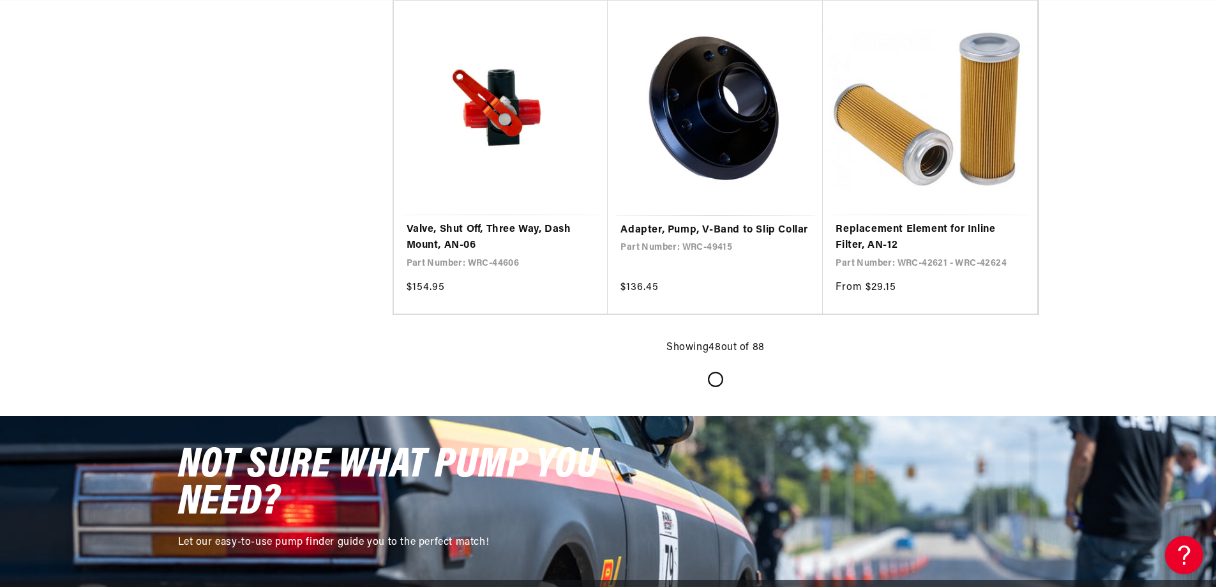
scroll to position [4919, 0]
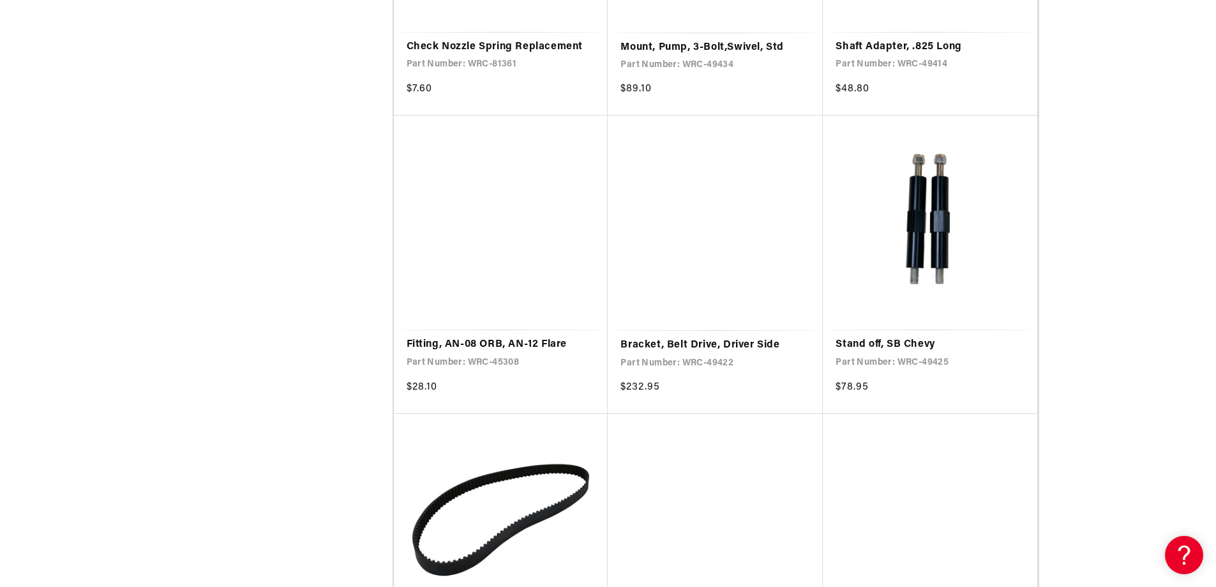
scroll to position [6948, 0]
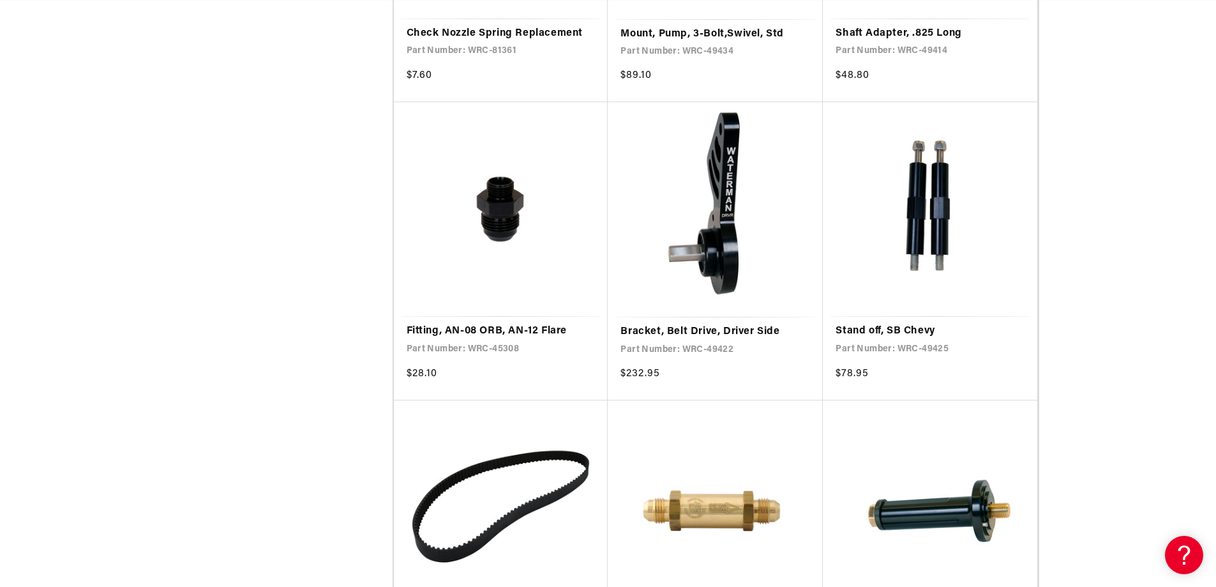
scroll to position [0, 724]
